Goal: Task Accomplishment & Management: Manage account settings

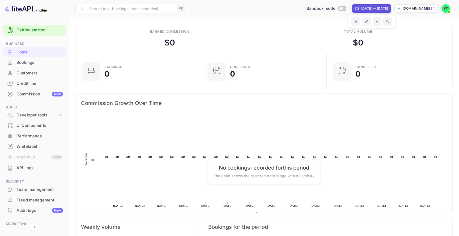
scroll to position [86, 123]
click at [445, 10] on img at bounding box center [446, 8] width 9 height 9
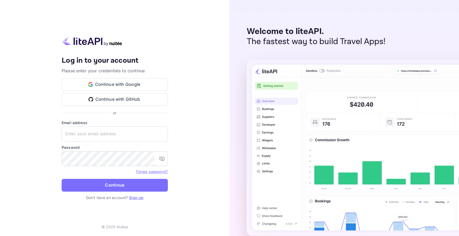
click at [144, 77] on div "Your account has been created successfully, a confirmation link has been sent t…" at bounding box center [115, 86] width 106 height 60
click at [144, 82] on button "Continue with Google" at bounding box center [115, 84] width 106 height 13
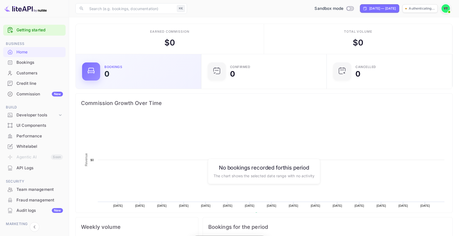
scroll to position [86, 123]
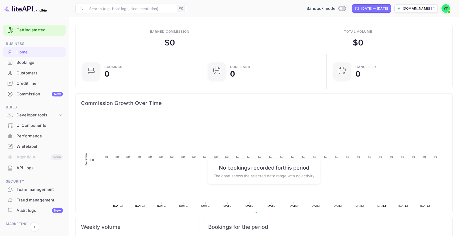
click at [454, 5] on div "​ ⌘K ​ Sandbox mode [DATE] — [DATE] [DOMAIN_NAME]" at bounding box center [264, 8] width 390 height 17
click at [448, 6] on img at bounding box center [446, 8] width 9 height 9
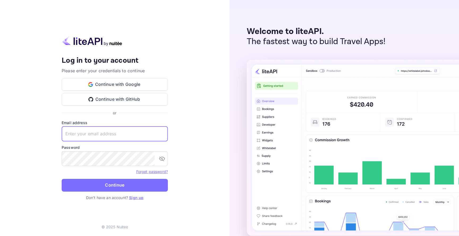
click at [143, 131] on input "text" at bounding box center [115, 134] width 106 height 15
type input "dfdfs"
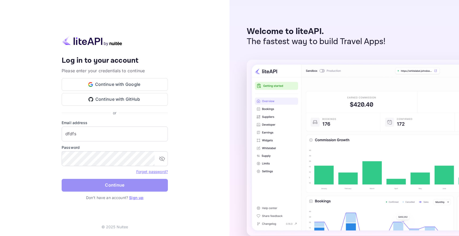
click at [133, 182] on button "Continue" at bounding box center [115, 185] width 106 height 13
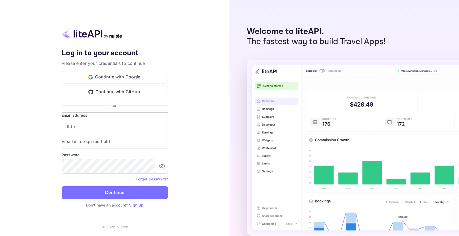
click at [131, 130] on input "dfdfs" at bounding box center [119, 126] width 114 height 15
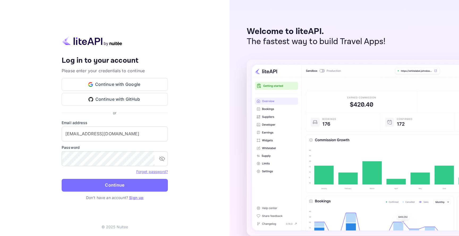
click at [120, 173] on div "Forget password?" at bounding box center [115, 171] width 106 height 6
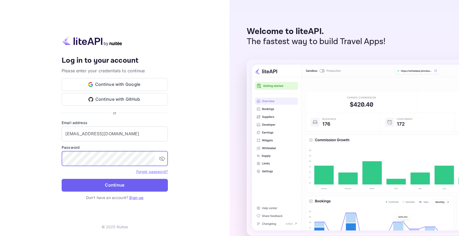
click at [123, 183] on button "Continue" at bounding box center [115, 185] width 106 height 13
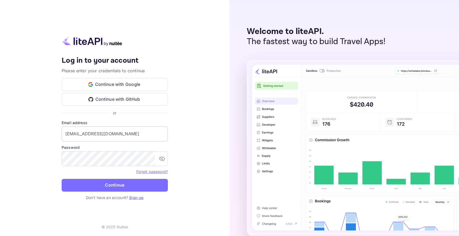
click at [141, 136] on input "[EMAIL_ADDRESS][DOMAIN_NAME]" at bounding box center [115, 134] width 106 height 15
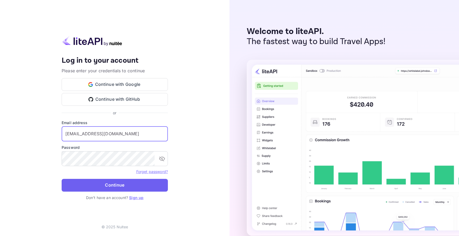
click at [139, 184] on button "Continue" at bounding box center [115, 185] width 106 height 13
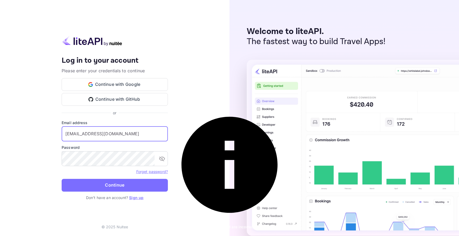
click at [146, 138] on input "[EMAIL_ADDRESS][DOMAIN_NAME]" at bounding box center [115, 134] width 106 height 15
click at [146, 139] on input "[EMAIL_ADDRESS][DOMAIN_NAME]" at bounding box center [115, 134] width 106 height 15
type input "[EMAIL_ADDRESS][DOMAIN_NAME]"
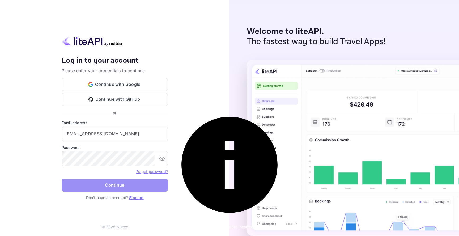
click at [147, 187] on button "Continue" at bounding box center [115, 185] width 106 height 13
